Goal: Transaction & Acquisition: Purchase product/service

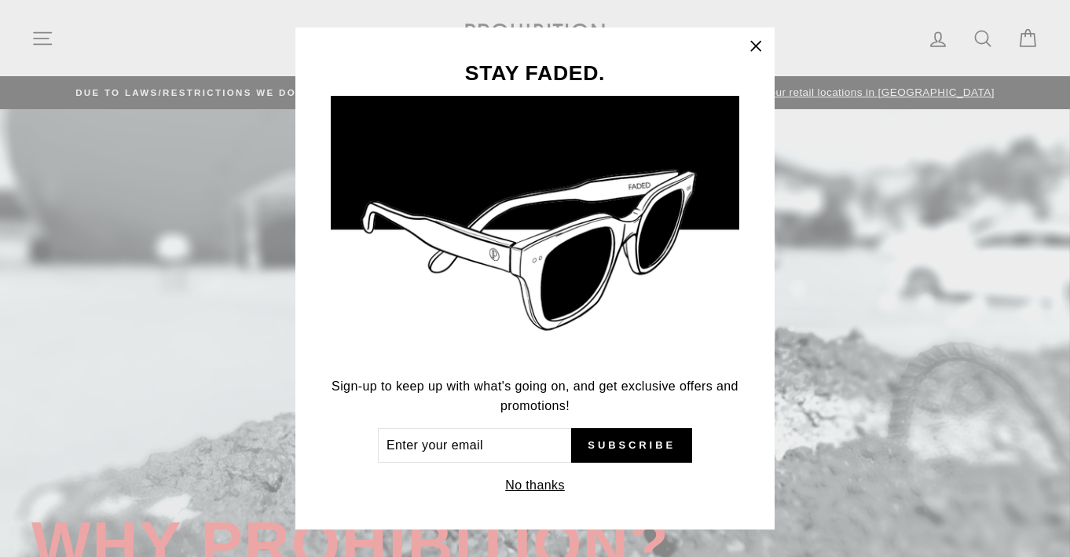
click at [756, 45] on icon "button" at bounding box center [756, 46] width 22 height 22
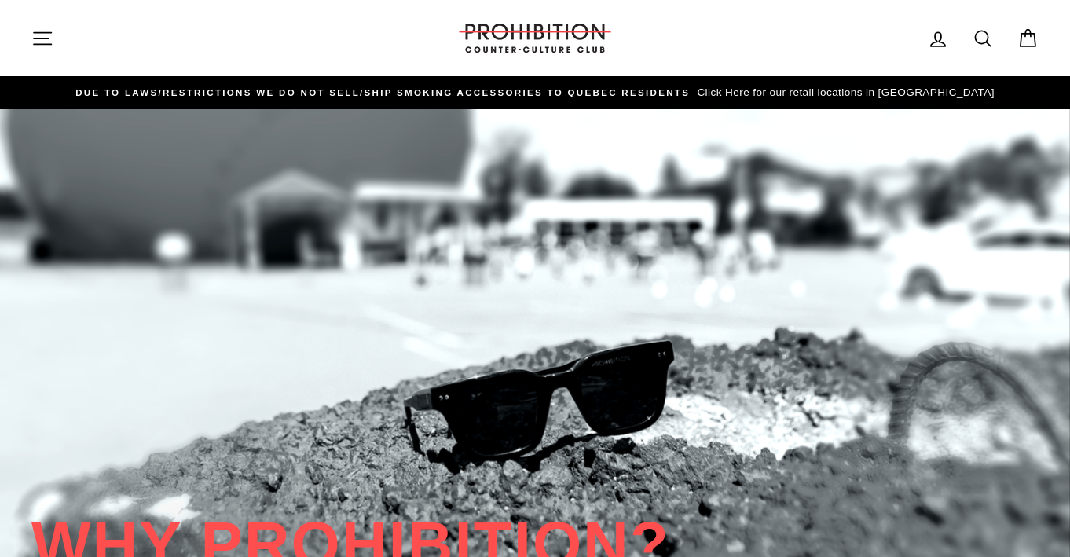
click at [741, 47] on div "Log in Search Cart" at bounding box center [837, 38] width 401 height 45
click at [989, 31] on icon at bounding box center [983, 38] width 22 height 22
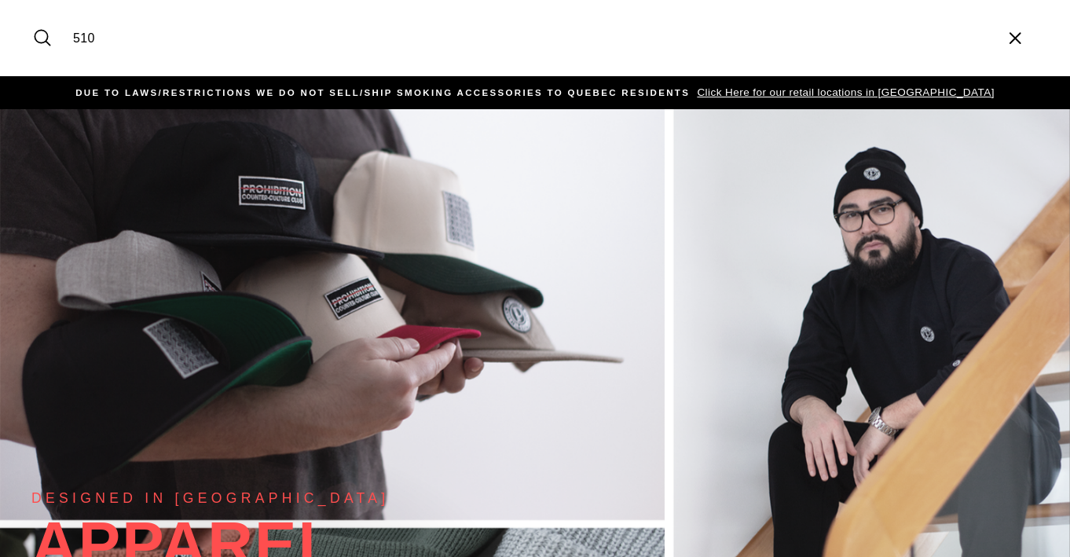
type input "510"
click at [31, 12] on button "Search" at bounding box center [48, 38] width 34 height 53
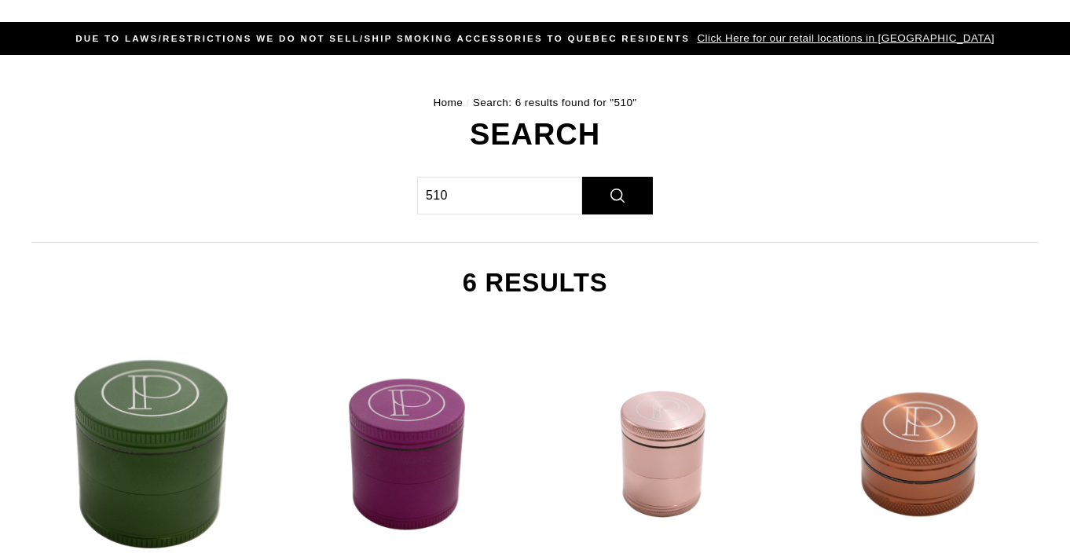
scroll to position [31, 0]
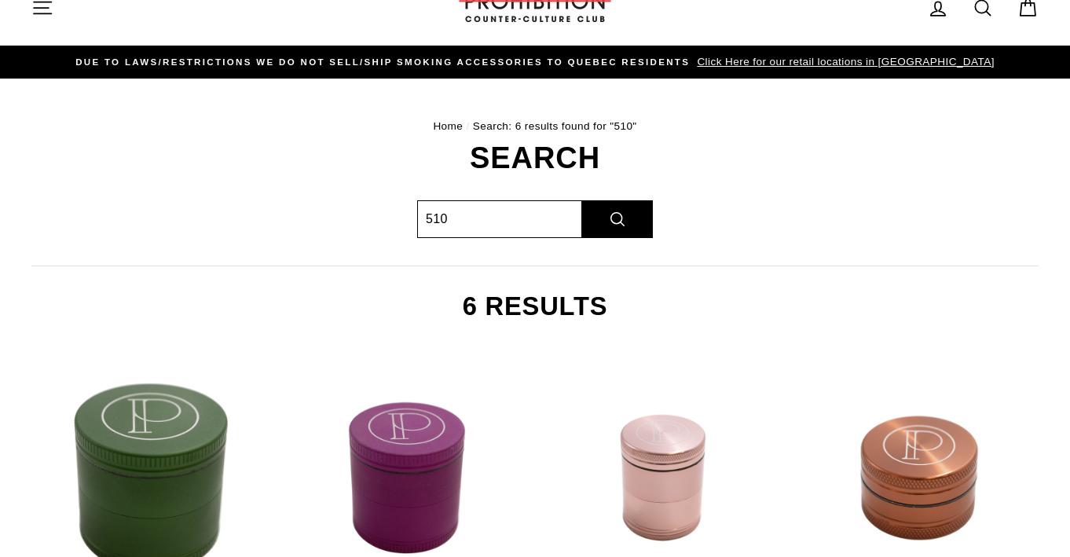
click at [496, 210] on input "510" at bounding box center [499, 219] width 165 height 38
type input "510 thread"
click at [582, 200] on button "Search" at bounding box center [617, 219] width 71 height 38
